Goal: Find specific page/section: Find specific page/section

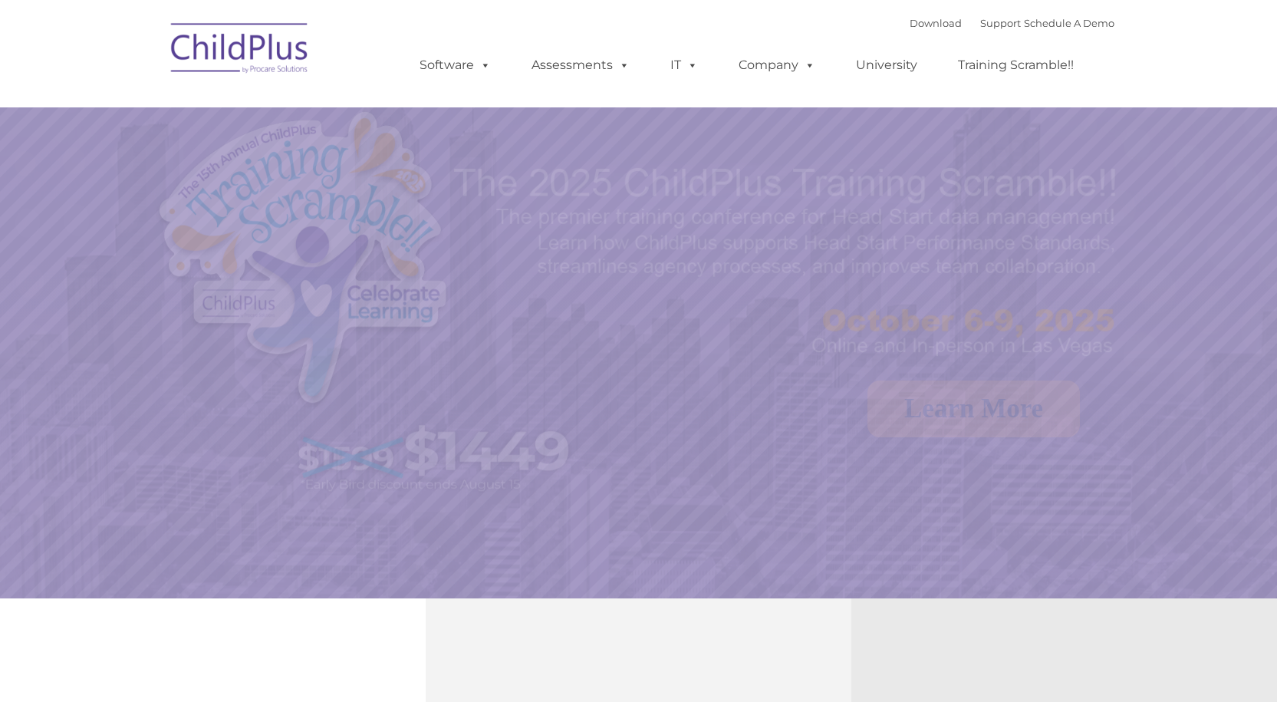
select select "MEDIUM"
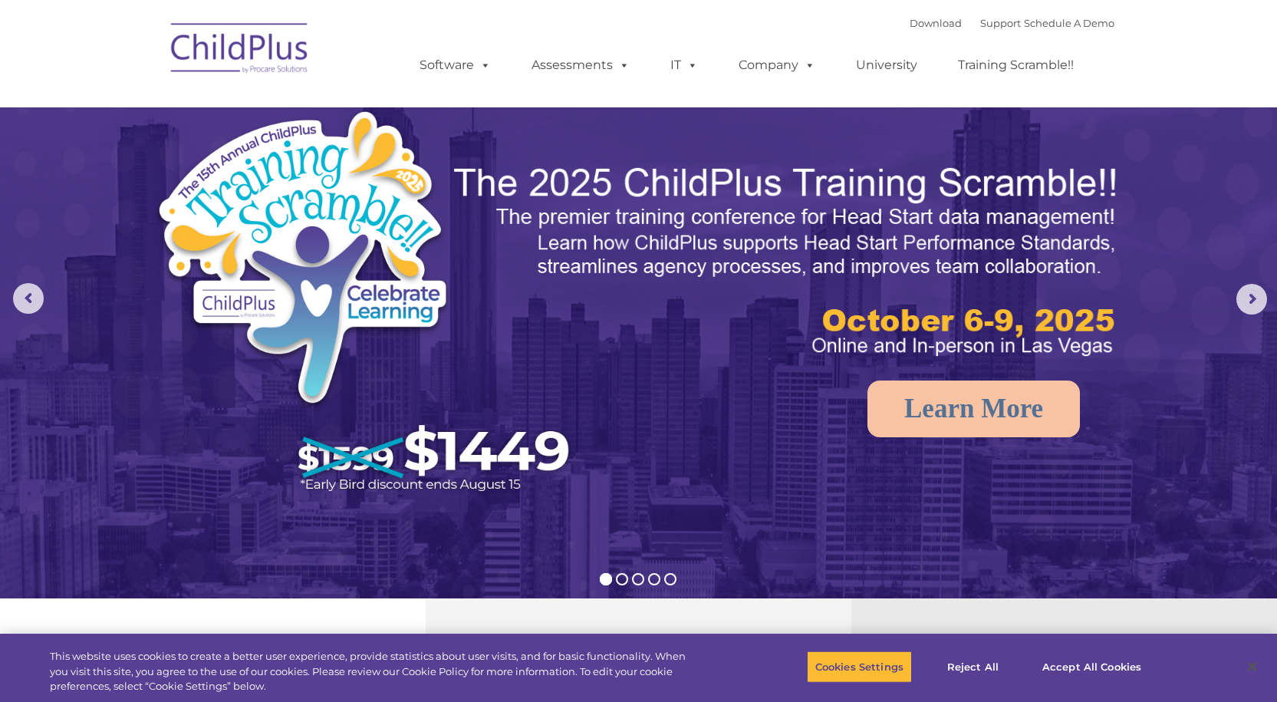
click at [222, 54] on img at bounding box center [239, 50] width 153 height 77
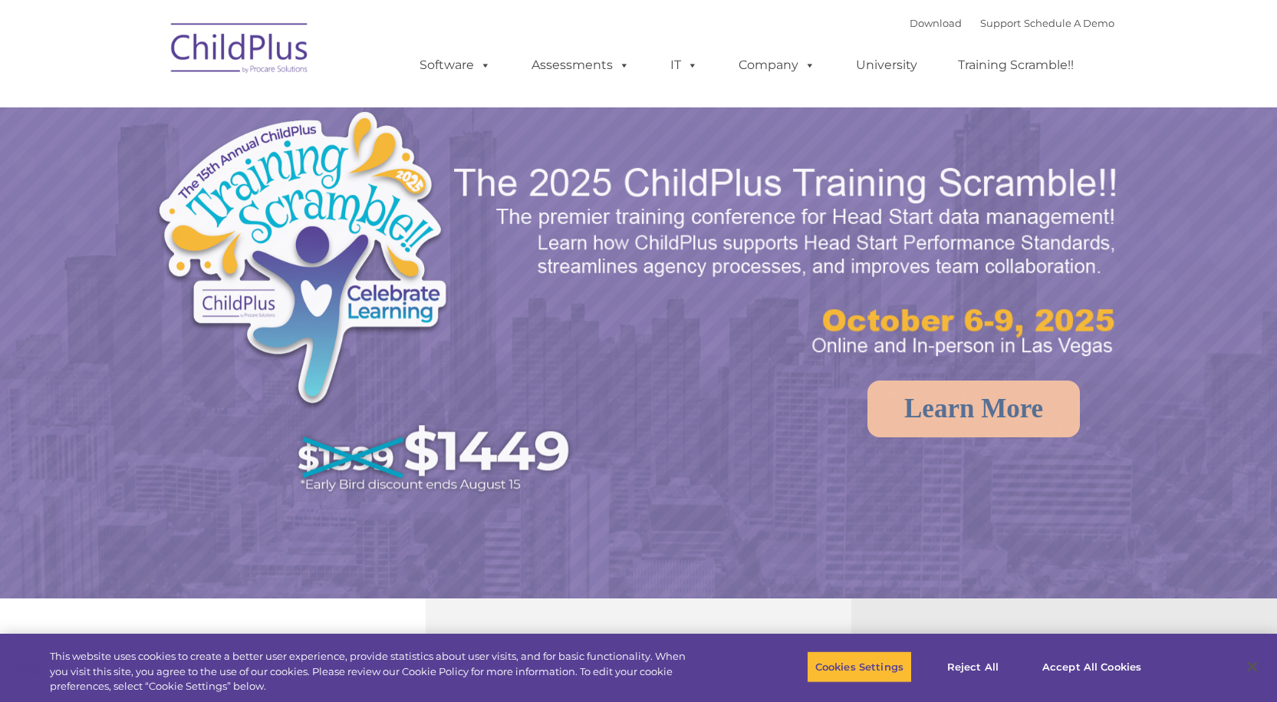
select select "MEDIUM"
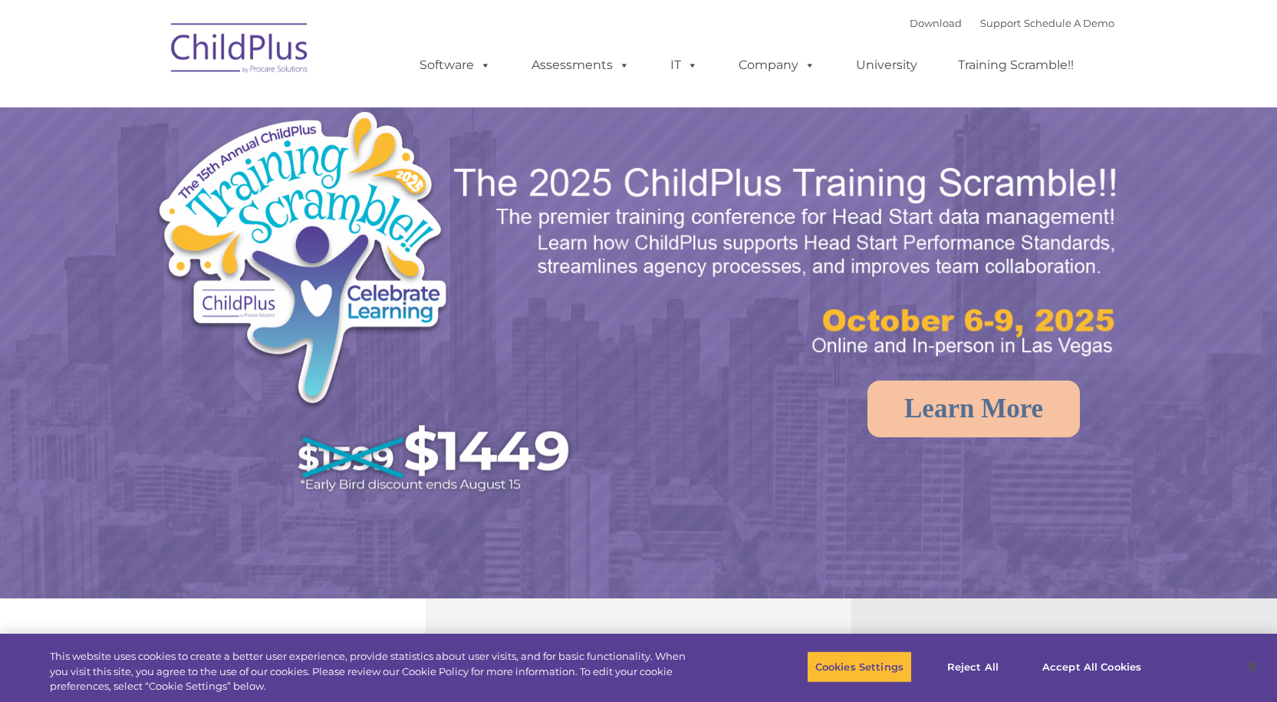
select select "MEDIUM"
